Goal: Leave review/rating

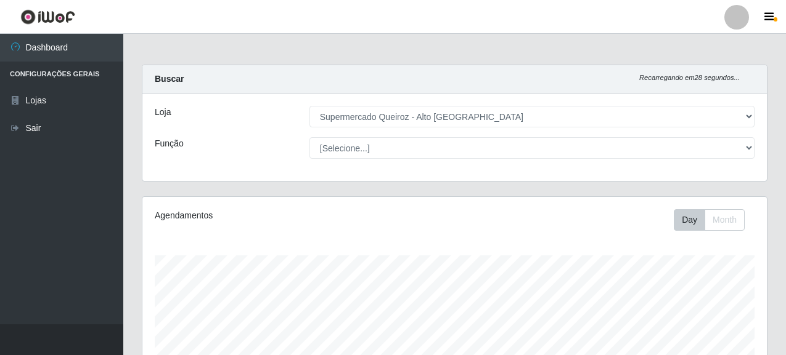
select select "496"
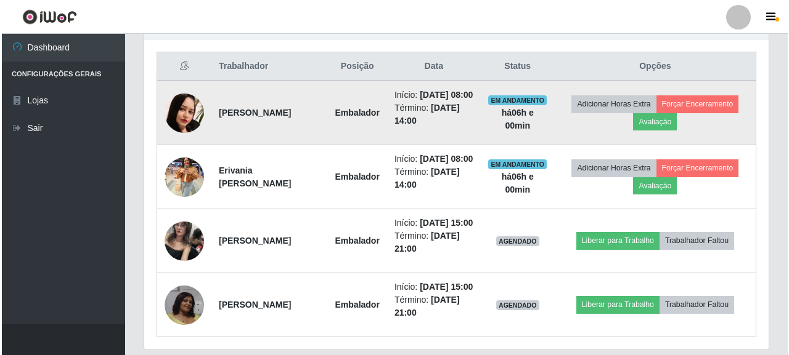
scroll to position [428, 0]
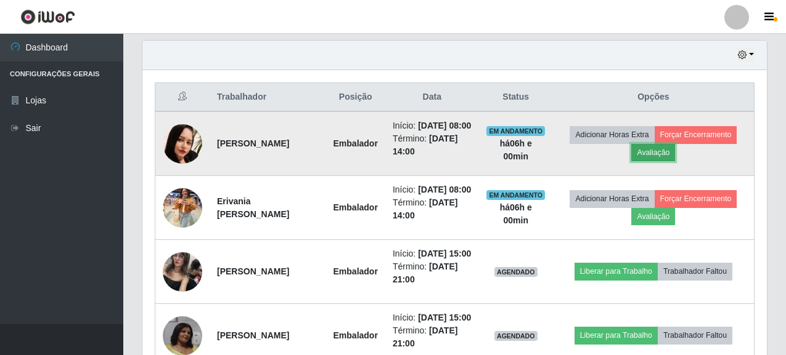
click at [659, 156] on button "Avaliação" at bounding box center [653, 152] width 44 height 17
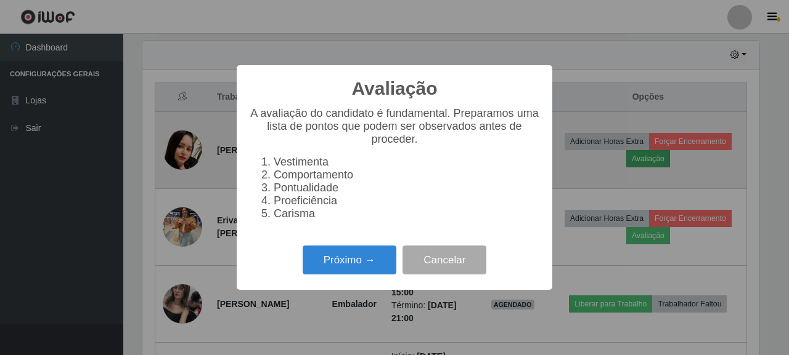
scroll to position [256, 617]
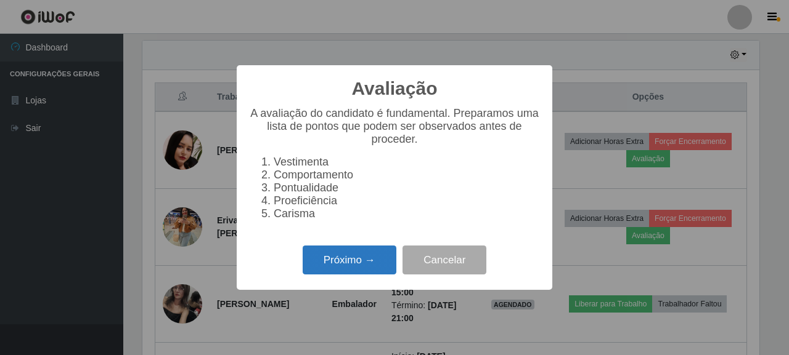
click at [335, 275] on button "Próximo →" at bounding box center [350, 260] width 94 height 29
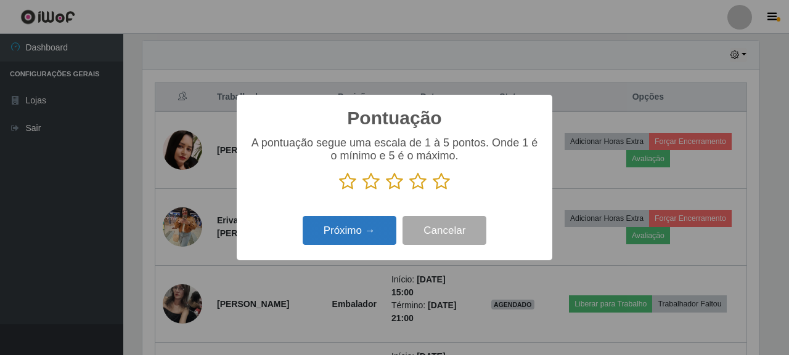
scroll to position [615846, 615485]
click at [442, 183] on icon at bounding box center [441, 182] width 17 height 18
click at [433, 191] on input "radio" at bounding box center [433, 191] width 0 height 0
click at [371, 226] on button "Próximo →" at bounding box center [350, 230] width 94 height 29
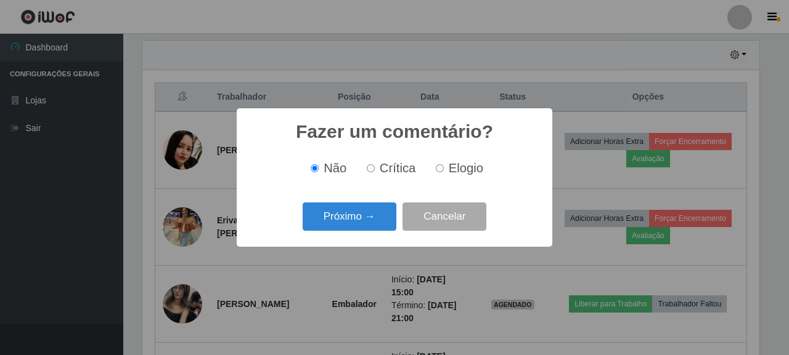
click at [439, 169] on input "Elogio" at bounding box center [440, 168] width 8 height 8
radio input "true"
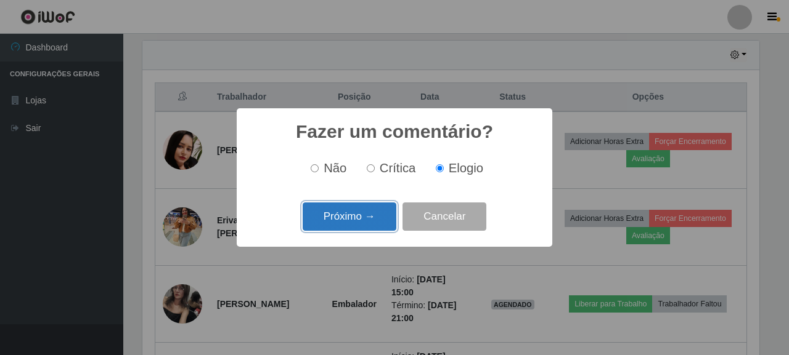
click at [380, 218] on button "Próximo →" at bounding box center [350, 217] width 94 height 29
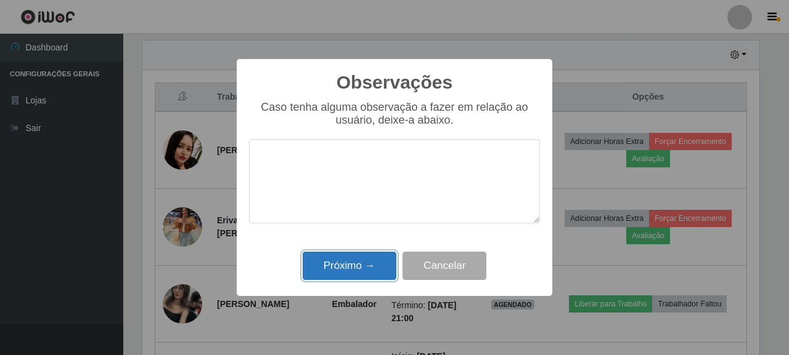
click at [331, 261] on button "Próximo →" at bounding box center [350, 266] width 94 height 29
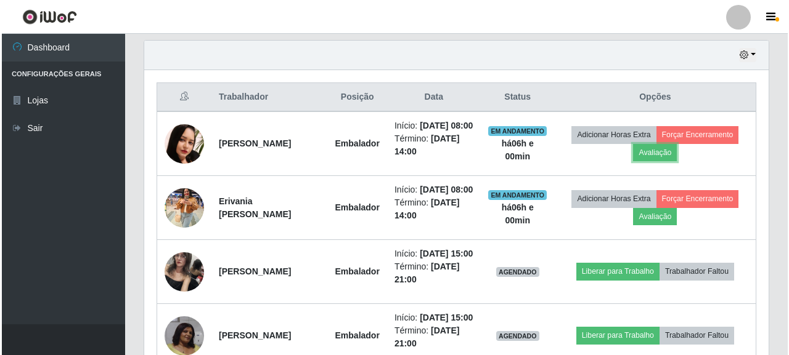
scroll to position [256, 624]
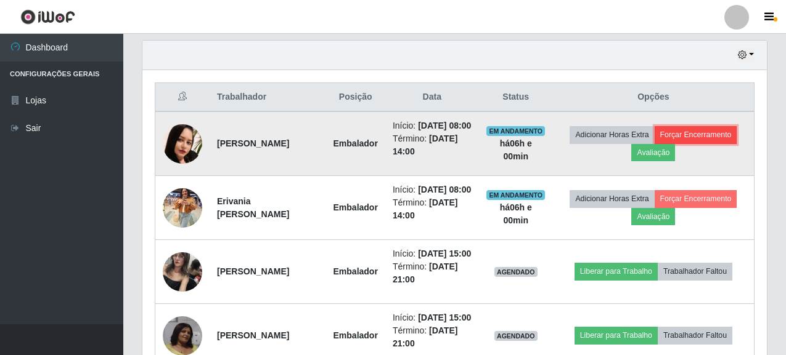
click at [716, 141] on button "Forçar Encerramento" at bounding box center [695, 134] width 83 height 17
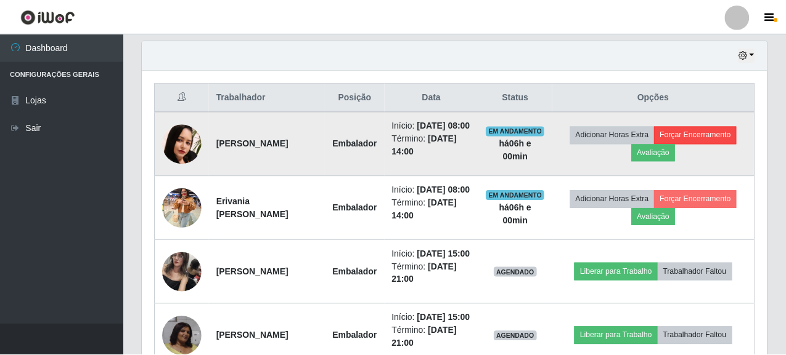
scroll to position [256, 617]
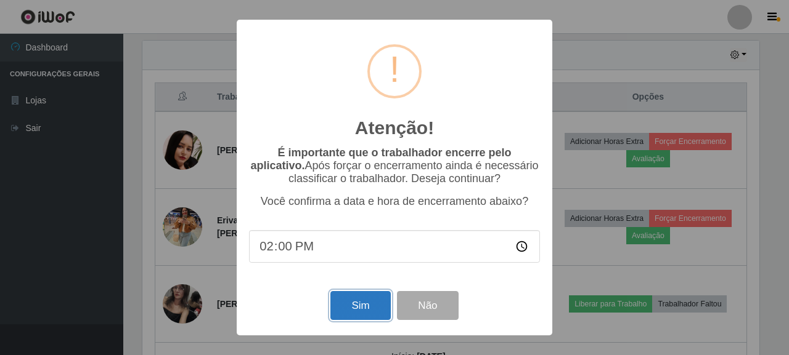
click at [333, 320] on button "Sim" at bounding box center [360, 305] width 60 height 29
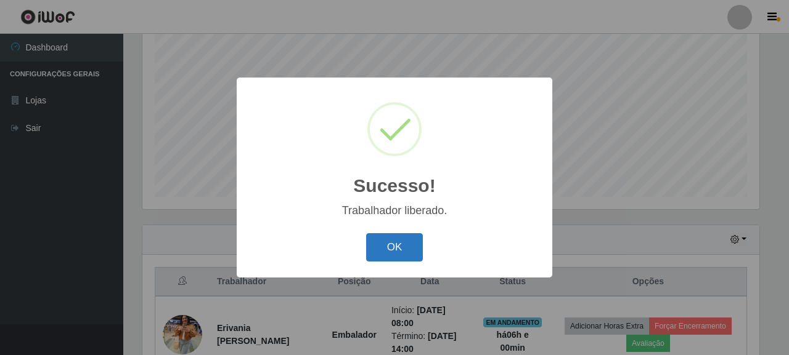
click at [404, 251] on button "OK" at bounding box center [394, 248] width 57 height 29
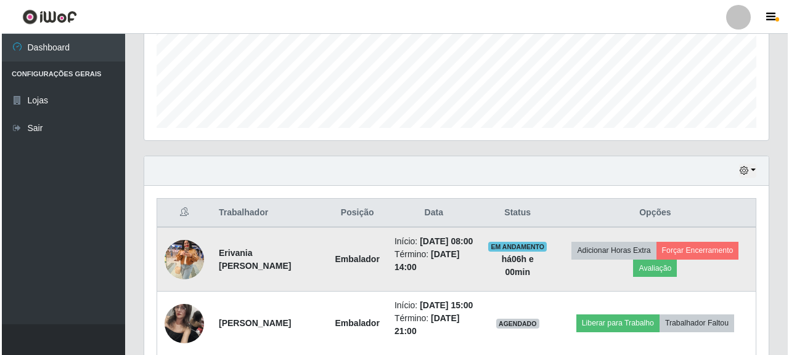
scroll to position [367, 0]
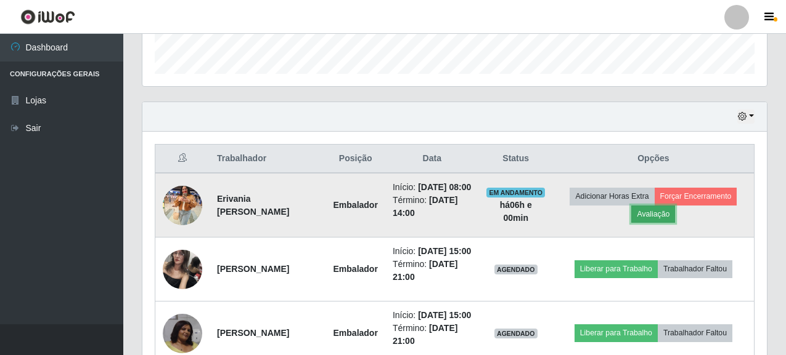
click at [653, 223] on button "Avaliação" at bounding box center [653, 214] width 44 height 17
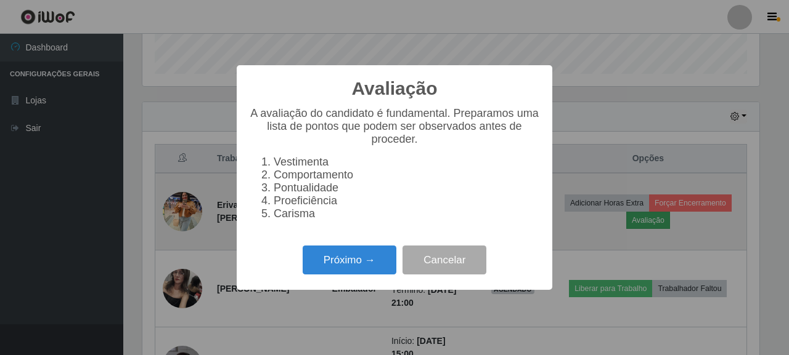
scroll to position [256, 617]
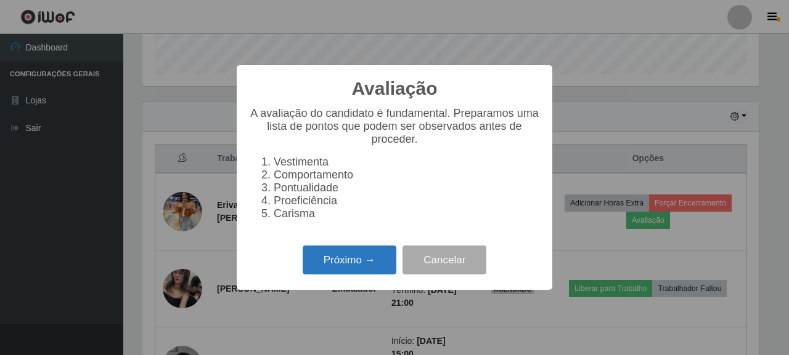
click at [368, 259] on button "Próximo →" at bounding box center [350, 260] width 94 height 29
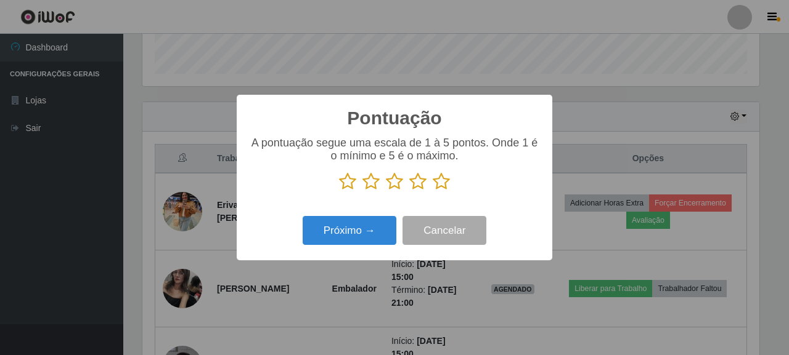
scroll to position [615846, 615485]
click at [441, 179] on icon at bounding box center [441, 182] width 17 height 18
click at [433, 191] on input "radio" at bounding box center [433, 191] width 0 height 0
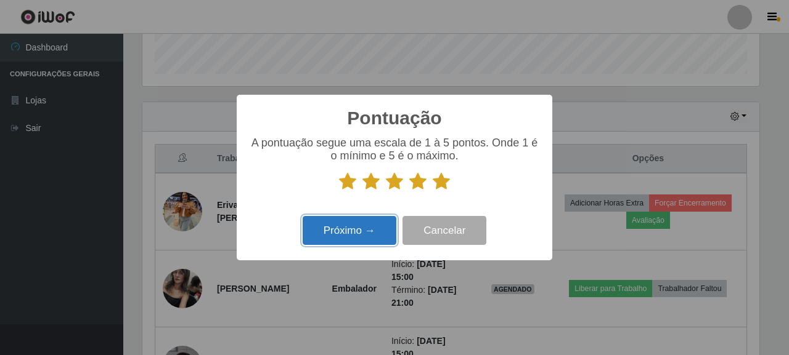
click at [337, 240] on button "Próximo →" at bounding box center [350, 230] width 94 height 29
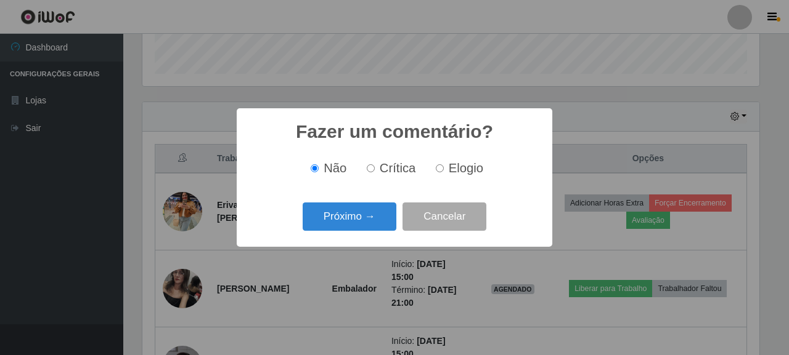
click at [460, 175] on span "Elogio" at bounding box center [466, 168] width 35 height 14
click at [444, 173] on input "Elogio" at bounding box center [440, 168] width 8 height 8
radio input "true"
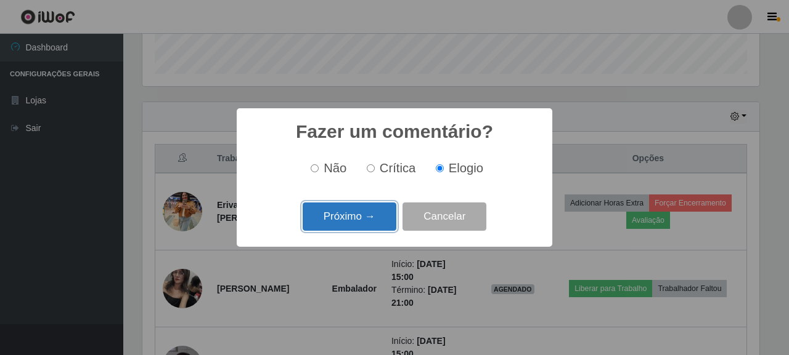
click at [359, 216] on button "Próximo →" at bounding box center [350, 217] width 94 height 29
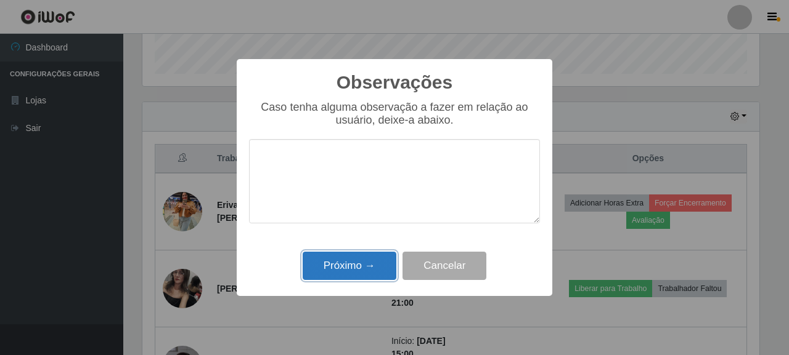
click at [359, 262] on button "Próximo →" at bounding box center [350, 266] width 94 height 29
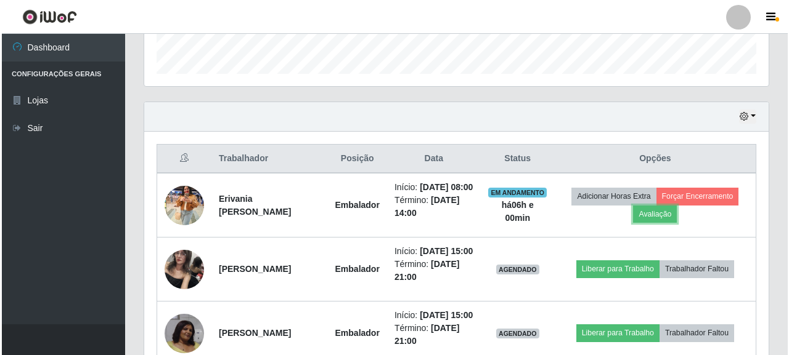
scroll to position [256, 624]
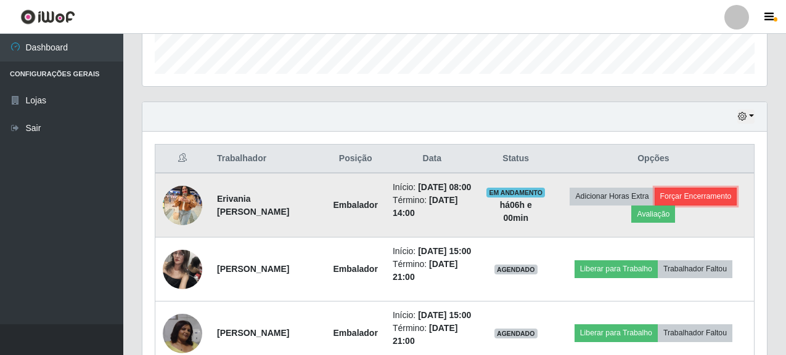
click at [696, 204] on button "Forçar Encerramento" at bounding box center [695, 196] width 83 height 17
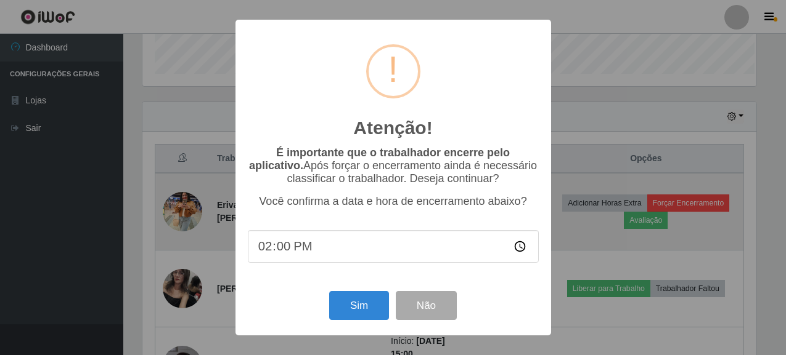
scroll to position [256, 617]
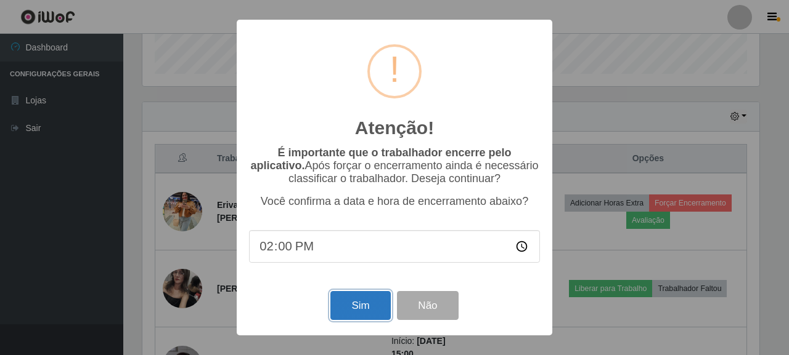
click at [363, 303] on button "Sim" at bounding box center [360, 305] width 60 height 29
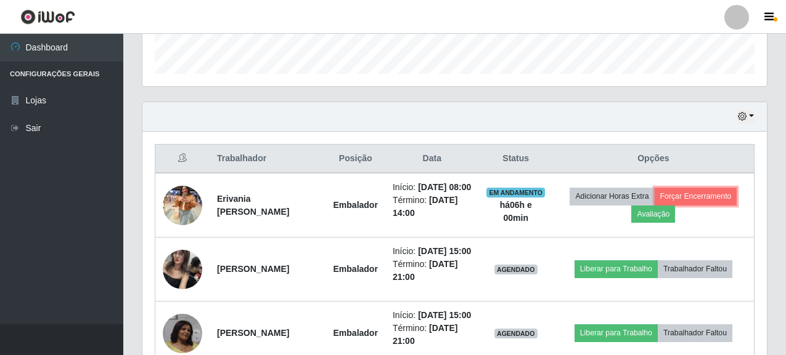
scroll to position [0, 0]
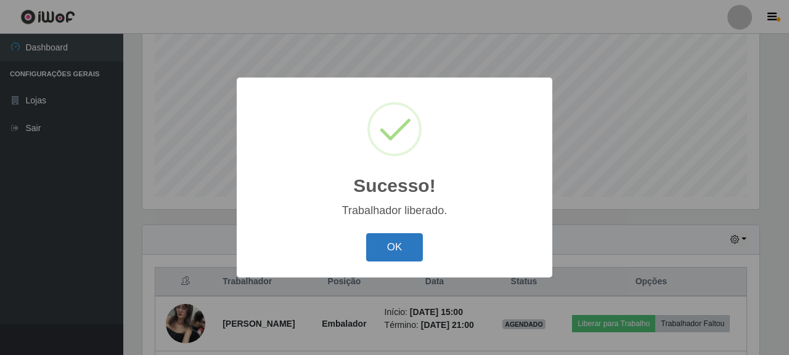
click at [398, 249] on button "OK" at bounding box center [394, 248] width 57 height 29
